Goal: Task Accomplishment & Management: Complete application form

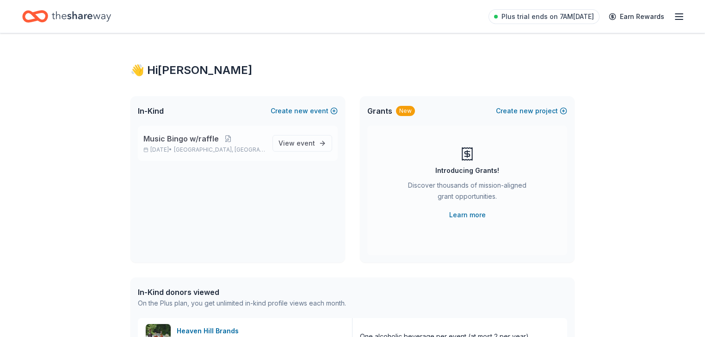
click at [184, 144] on span "Music Bingo w/raffle" at bounding box center [180, 138] width 75 height 11
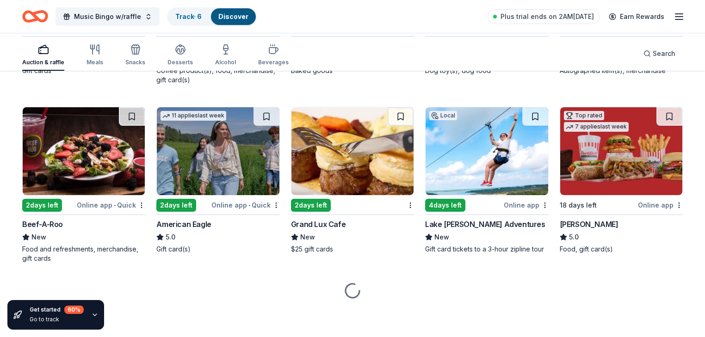
scroll to position [1251, 0]
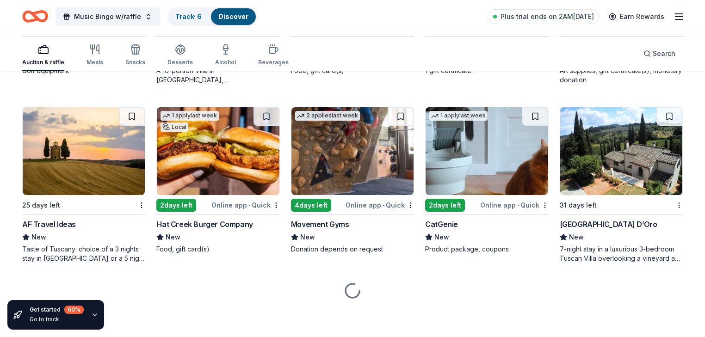
scroll to position [2937, 0]
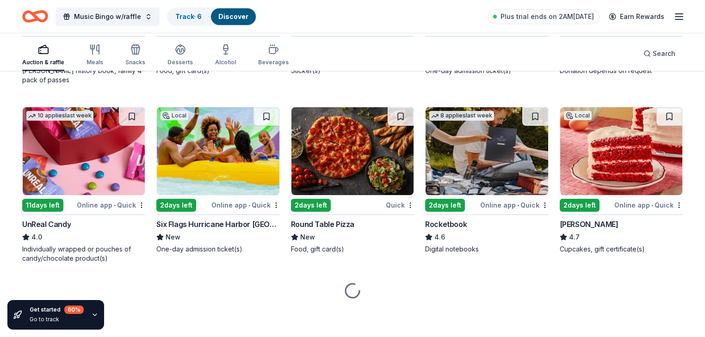
scroll to position [3929, 0]
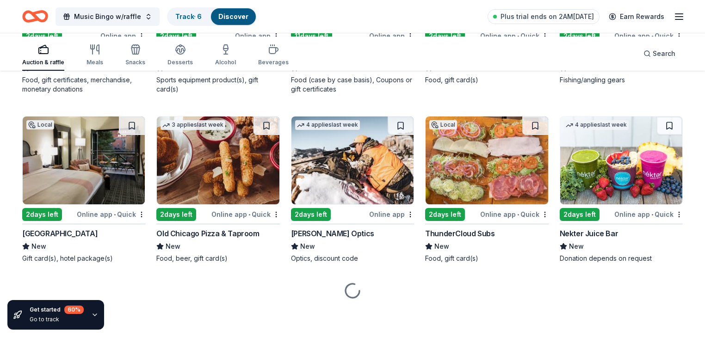
scroll to position [4520, 0]
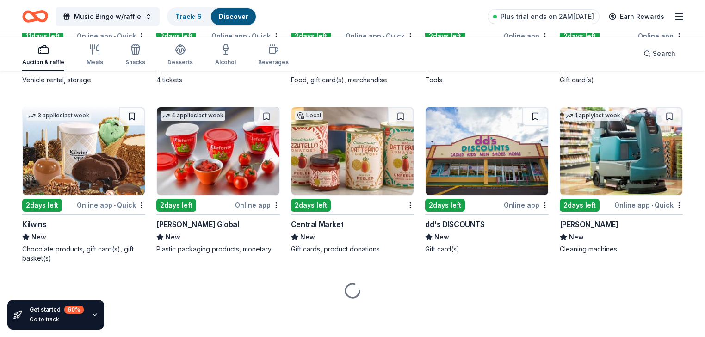
scroll to position [4735, 0]
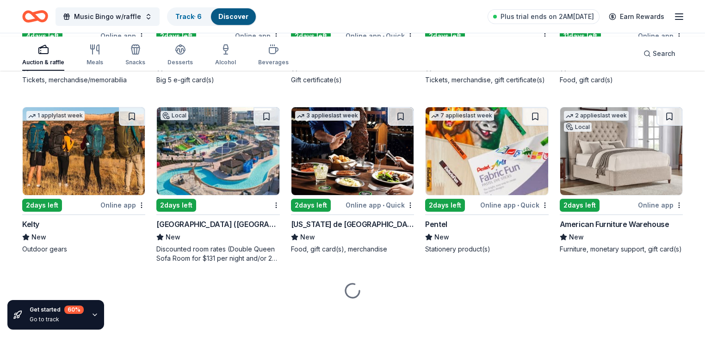
scroll to position [4916, 0]
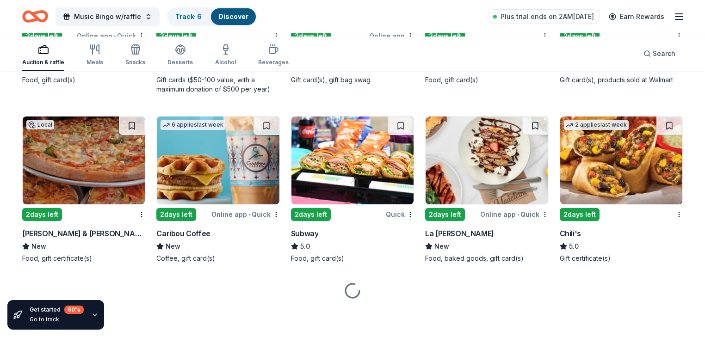
scroll to position [6092, 0]
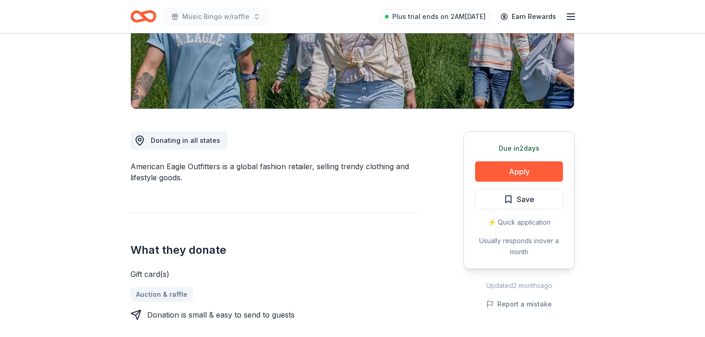
scroll to position [185, 0]
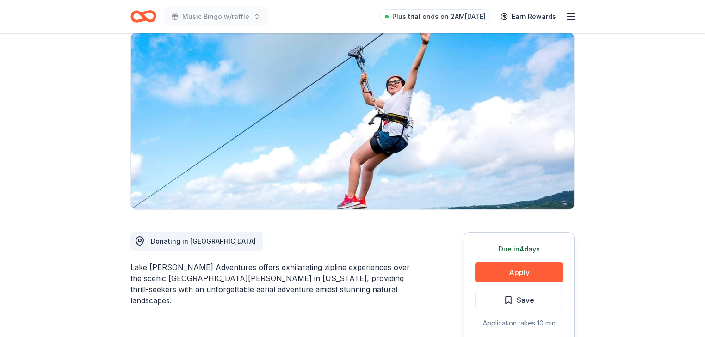
scroll to position [39, 0]
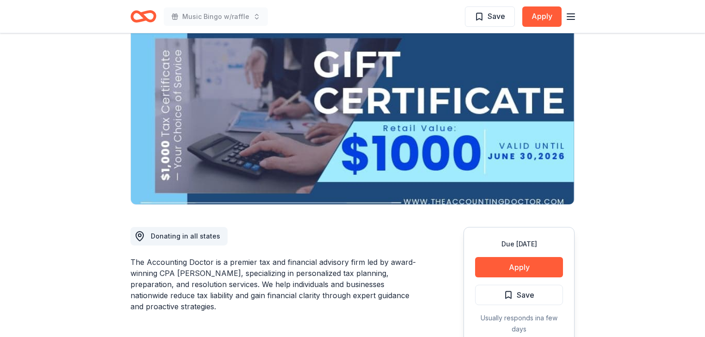
scroll to position [76, 0]
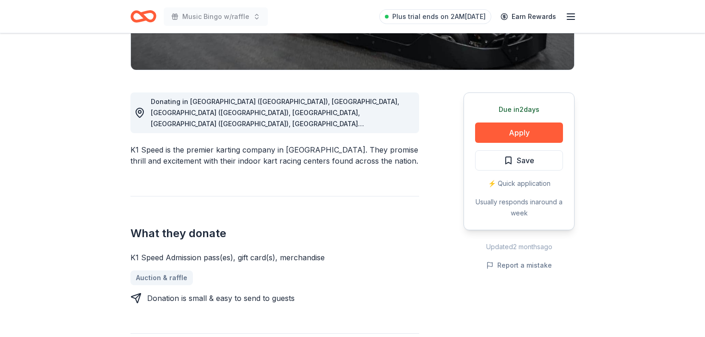
scroll to position [222, 0]
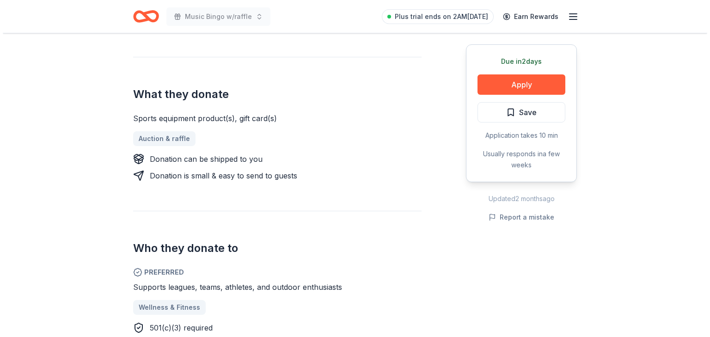
scroll to position [333, 0]
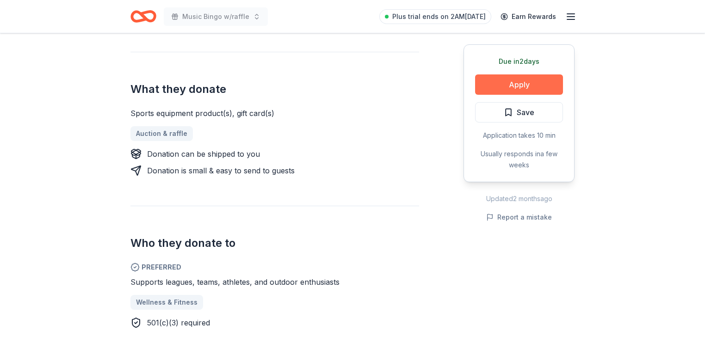
click at [507, 95] on button "Apply" at bounding box center [519, 84] width 88 height 20
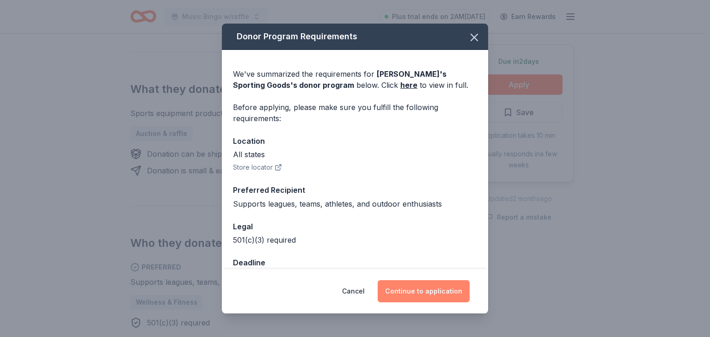
click at [467, 283] on button "Continue to application" at bounding box center [424, 291] width 92 height 22
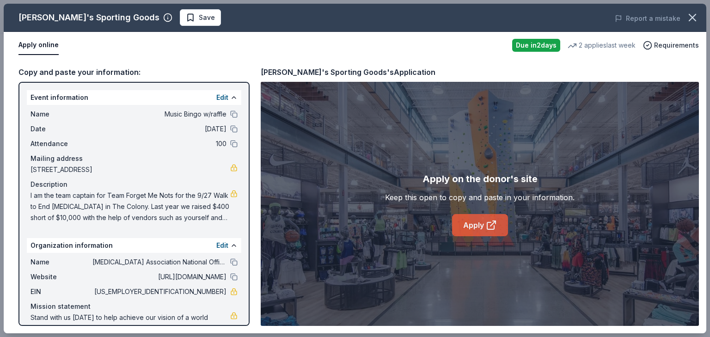
click at [476, 236] on link "Apply" at bounding box center [480, 225] width 56 height 22
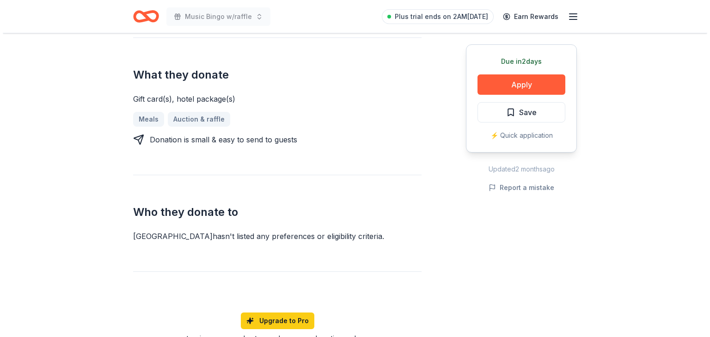
scroll to position [370, 0]
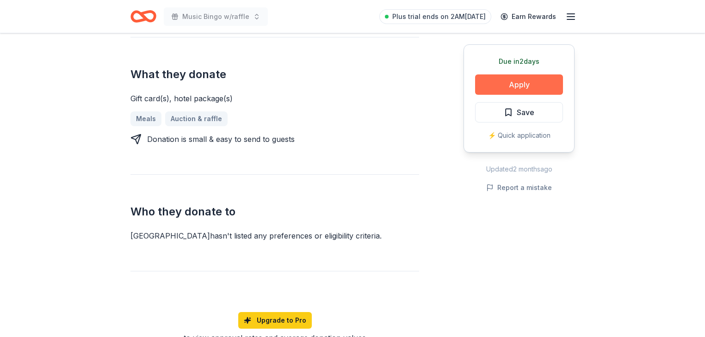
click at [498, 95] on button "Apply" at bounding box center [519, 84] width 88 height 20
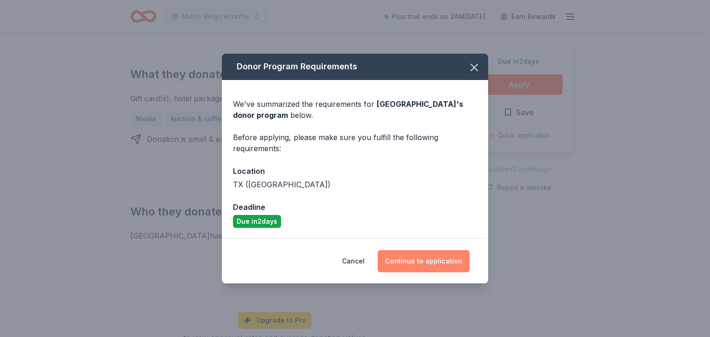
click at [421, 272] on button "Continue to application" at bounding box center [424, 261] width 92 height 22
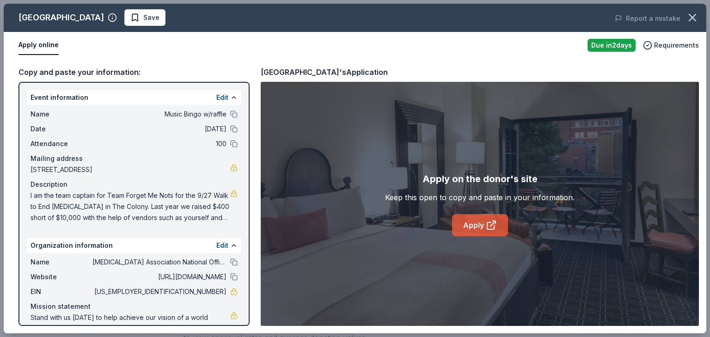
click at [480, 236] on link "Apply" at bounding box center [480, 225] width 56 height 22
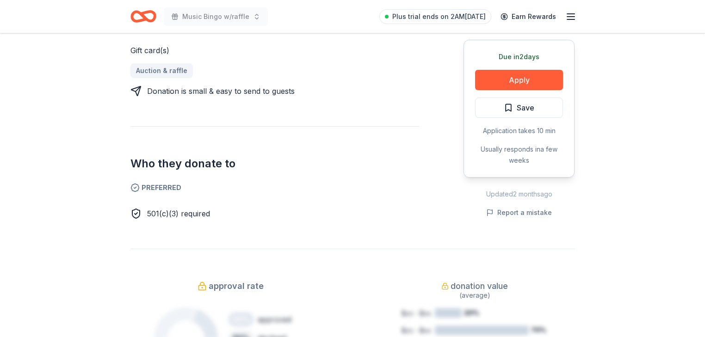
scroll to position [444, 0]
